Goal: Book appointment/travel/reservation

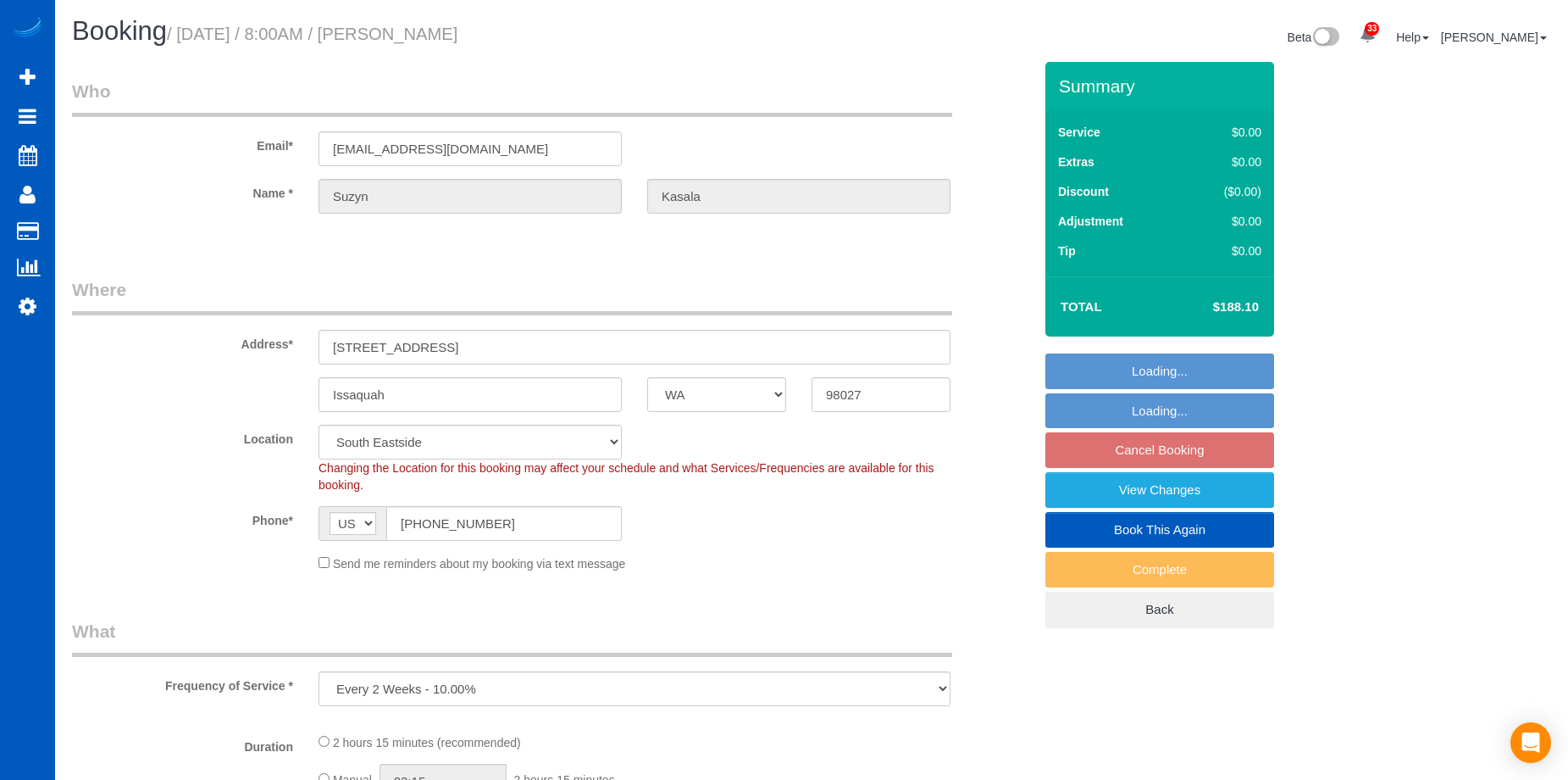
select select "WA"
select select "spot1"
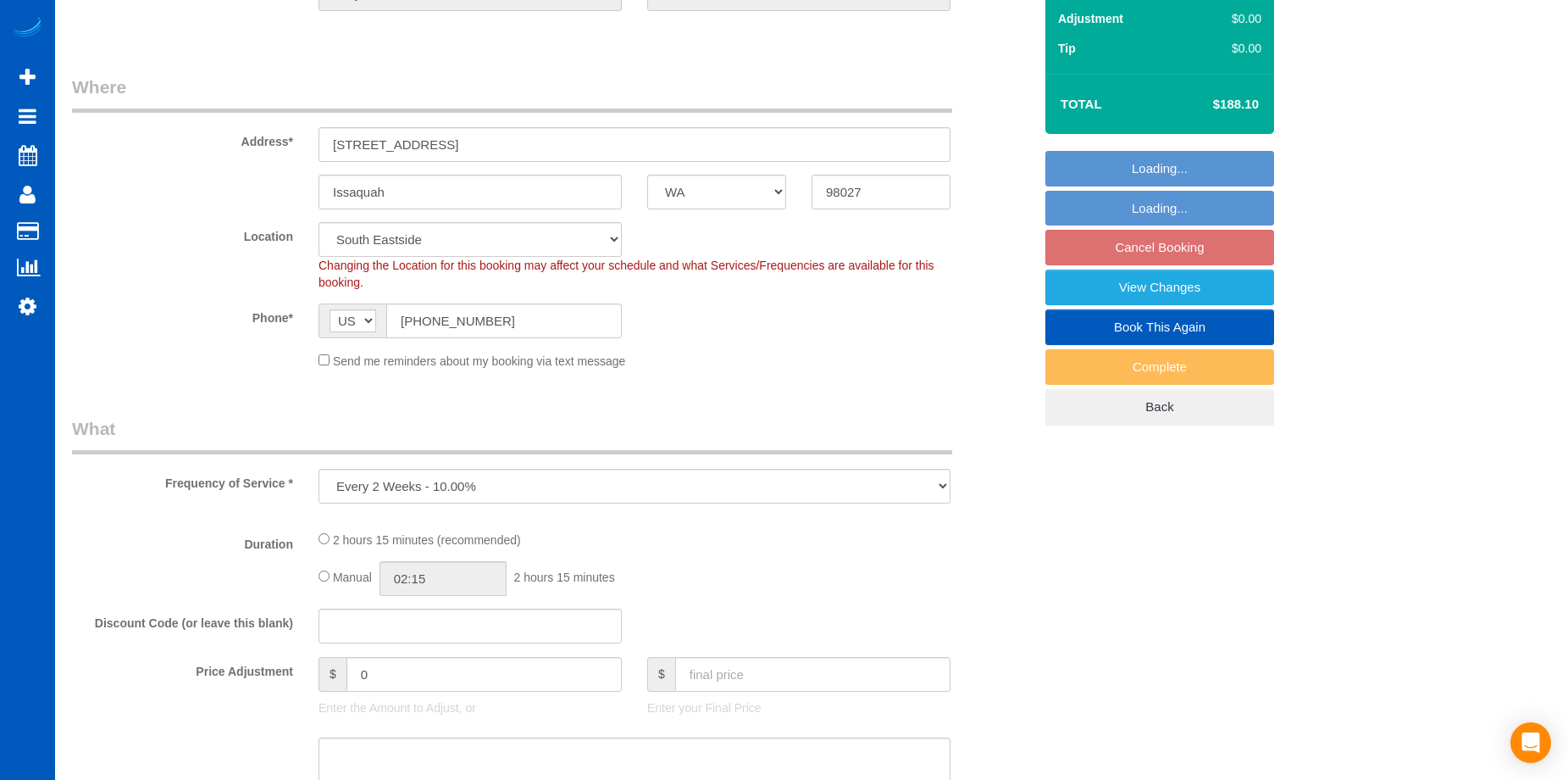
select select "199"
select select "1501"
select select "3"
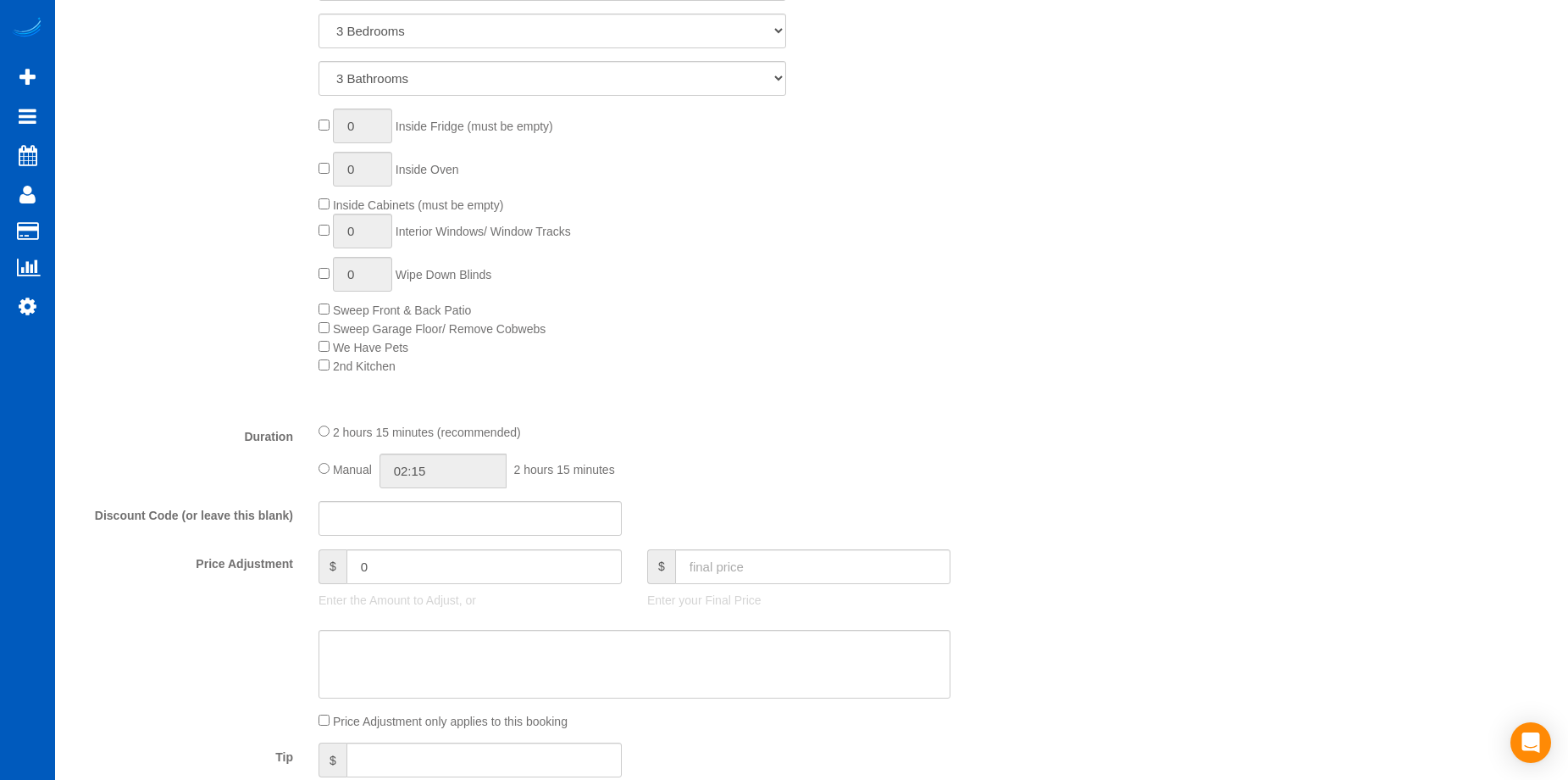
select select "1501"
select select "3"
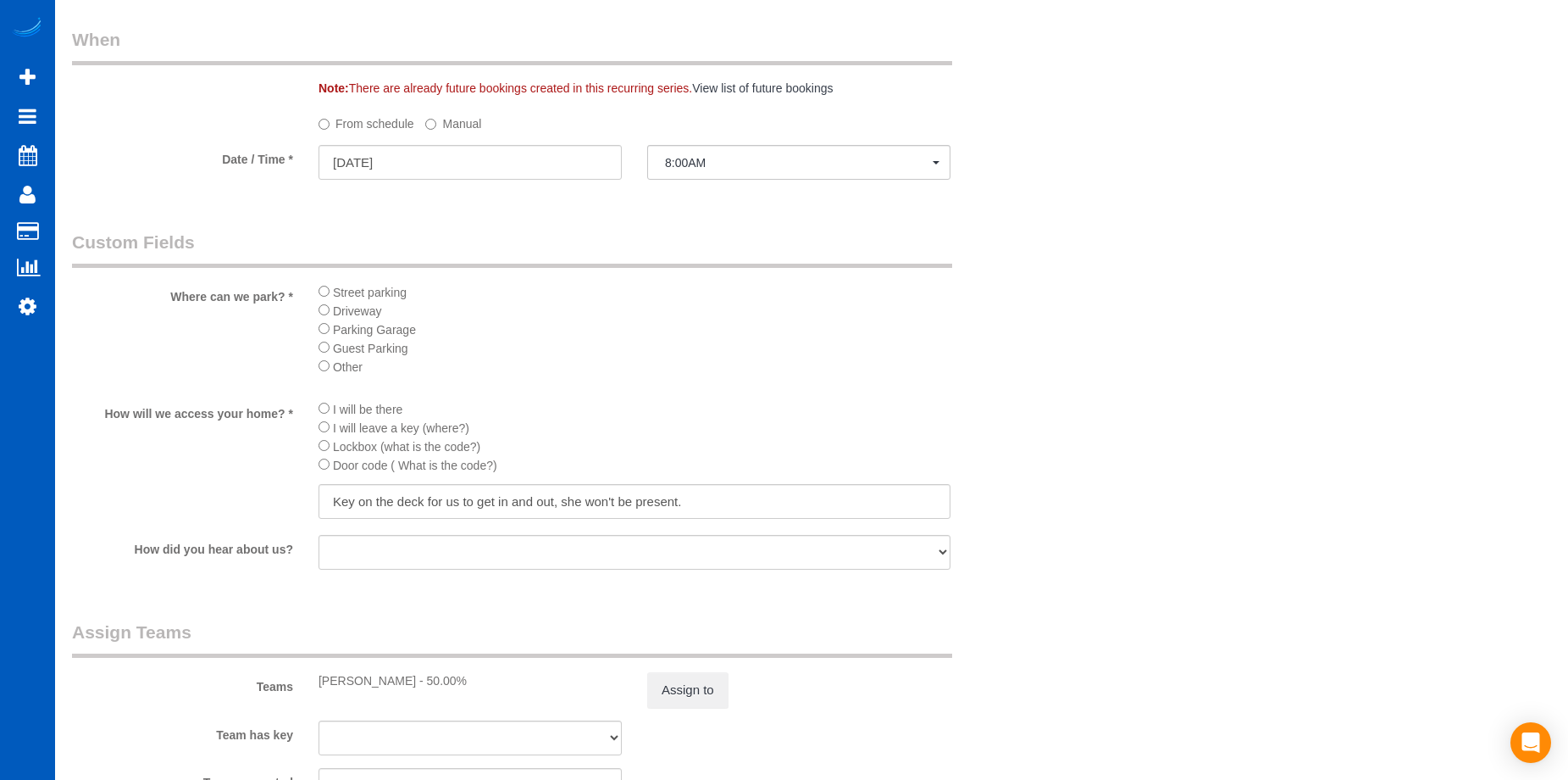
scroll to position [1864, 0]
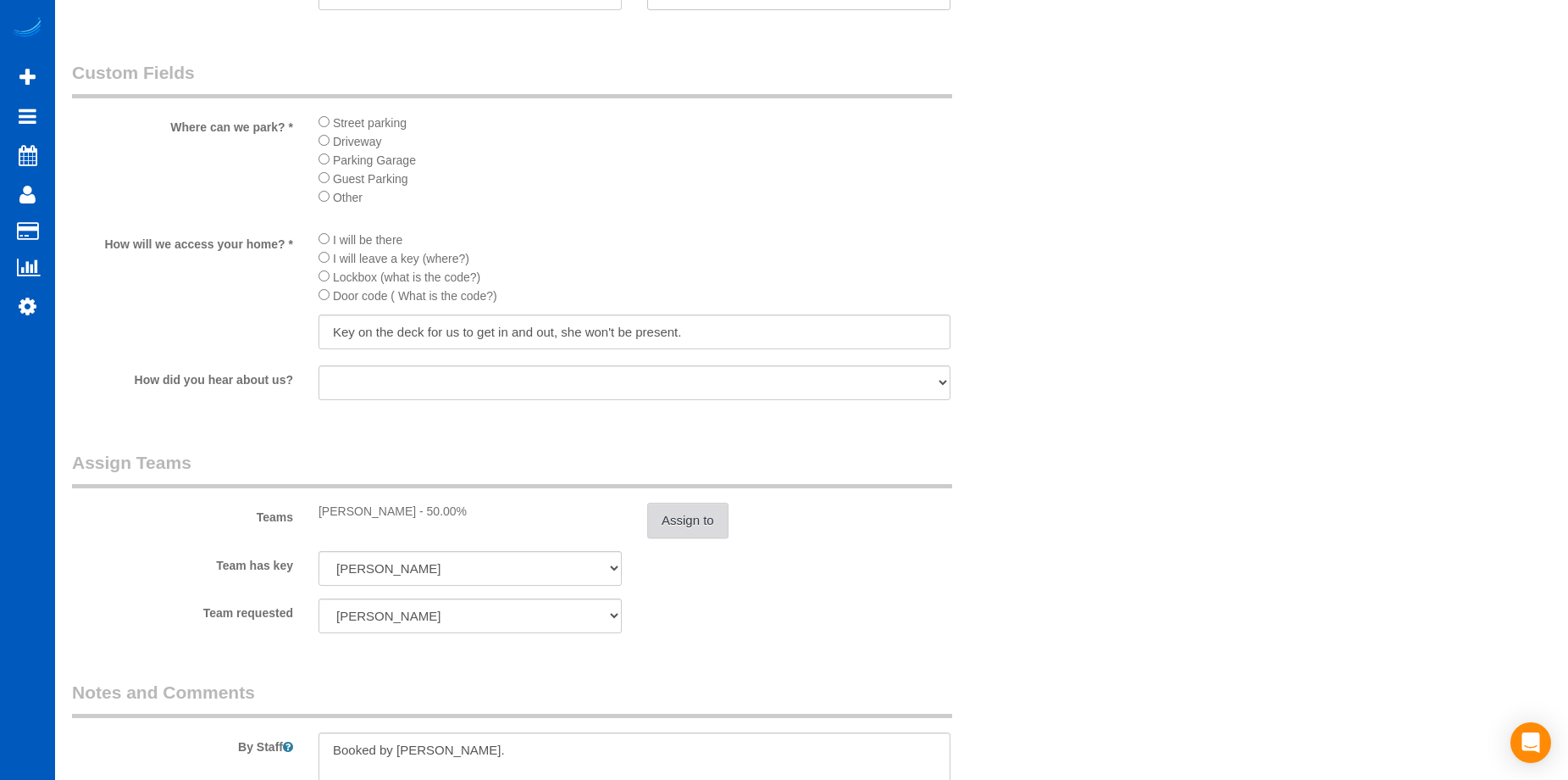
click at [680, 518] on button "Assign to" at bounding box center [688, 520] width 81 height 35
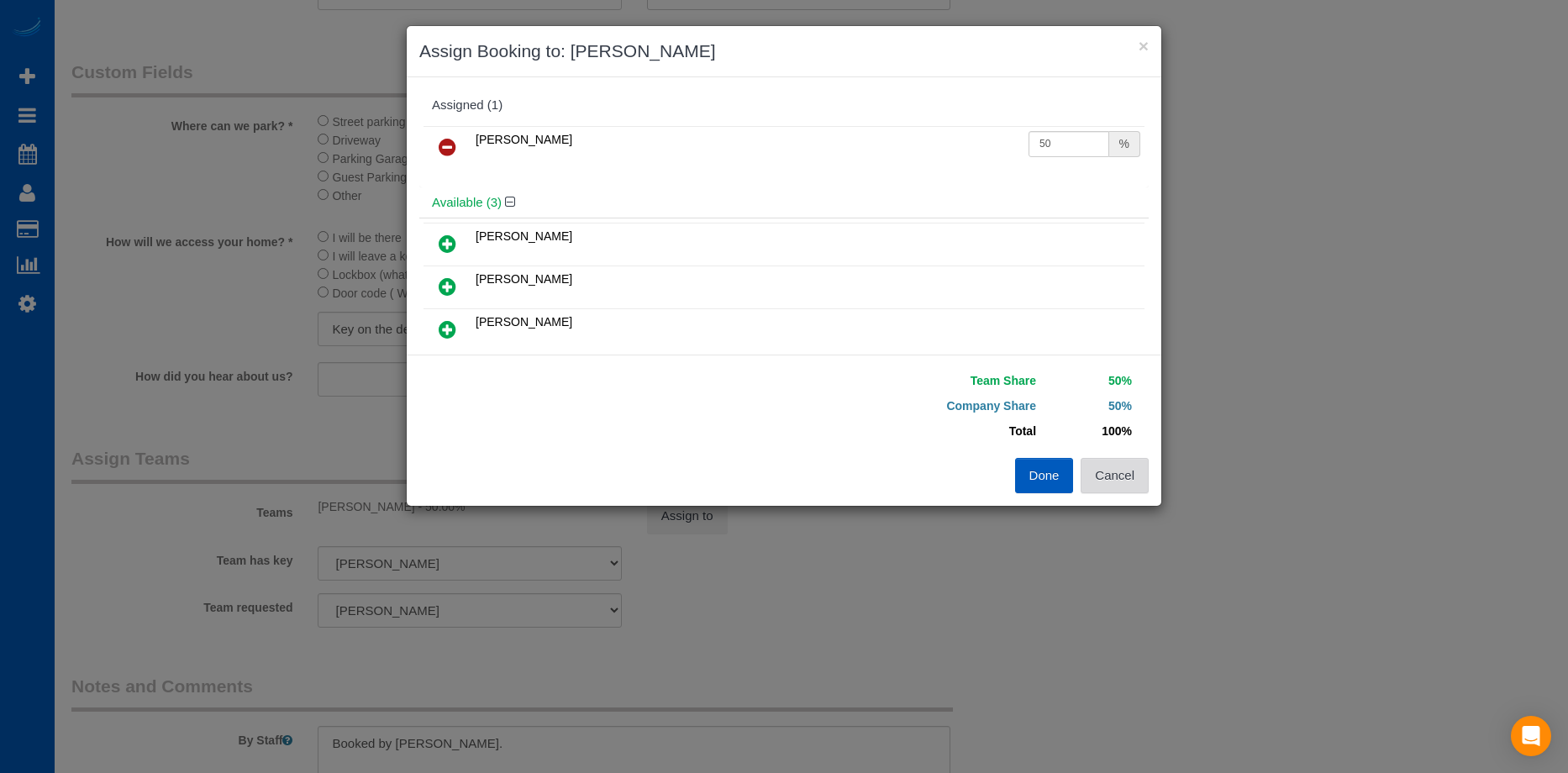
click at [1138, 481] on button "Cancel" at bounding box center [1115, 475] width 68 height 35
